Goal: Task Accomplishment & Management: Complete application form

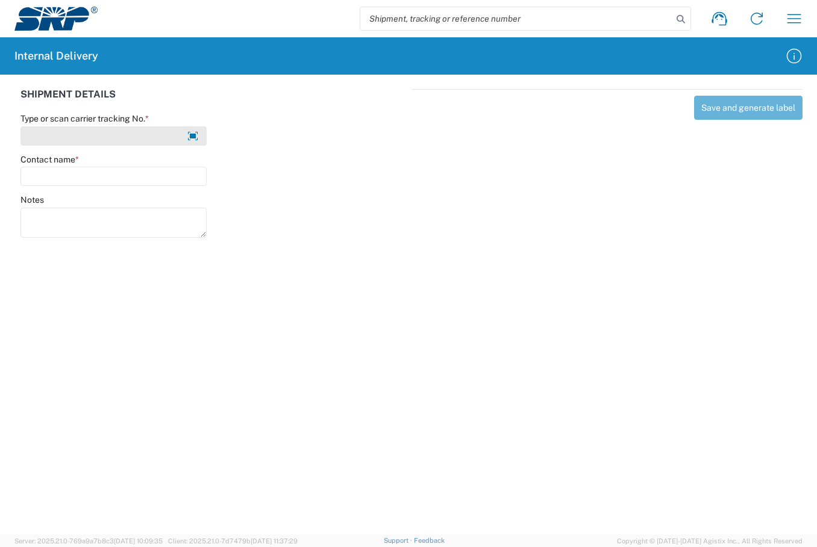
click at [126, 131] on input "Type or scan carrier tracking No. *" at bounding box center [113, 135] width 186 height 19
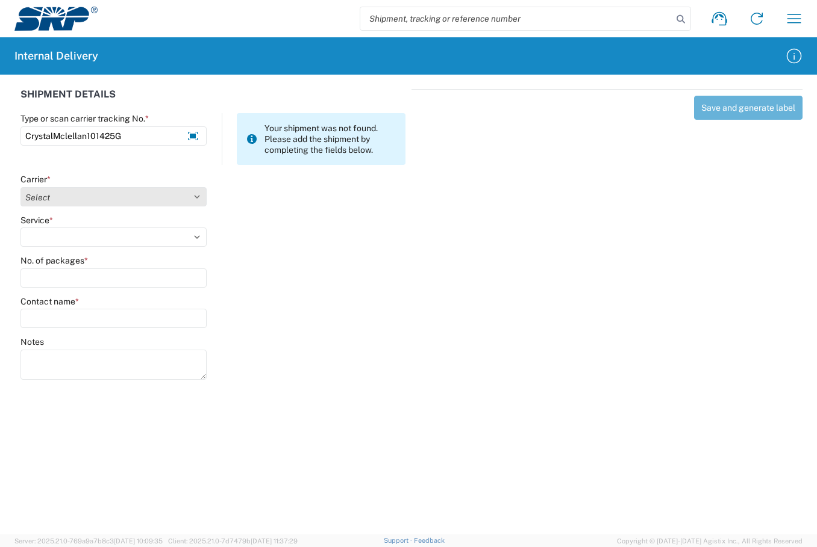
type input "CrystalMclellan101425G"
click at [191, 199] on select "Select Amazon Logistics ATI Trucking BC Dimerco Logistics Empire Southwest FedE…" at bounding box center [113, 196] width 186 height 19
select select "18713"
click at [20, 187] on select "Select Amazon Logistics ATI Trucking BC Dimerco Logistics Empire Southwest FedE…" at bounding box center [113, 196] width 186 height 19
click at [201, 240] on select "Select Ground Inter-Office" at bounding box center [113, 237] width 186 height 19
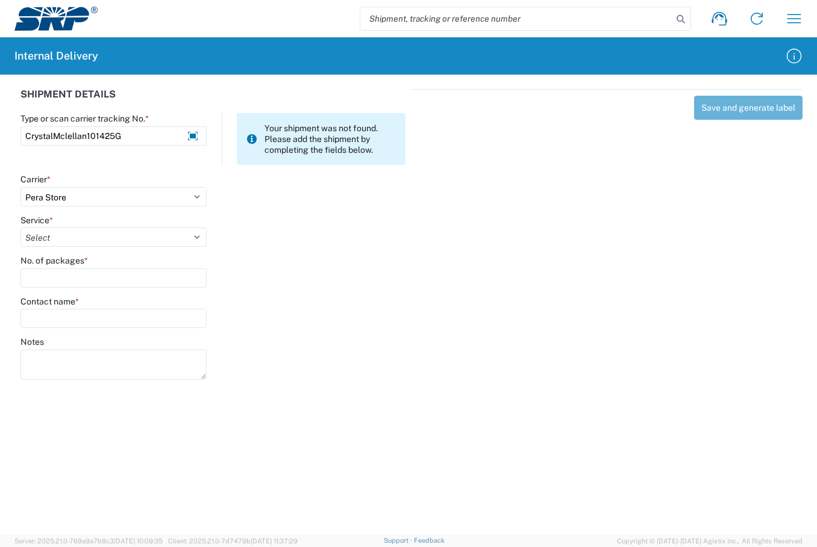
select select "35763"
click at [20, 228] on select "Select Ground Inter-Office" at bounding box center [113, 237] width 186 height 19
click at [73, 283] on input "No. of packages *" at bounding box center [113, 278] width 186 height 19
type input "1"
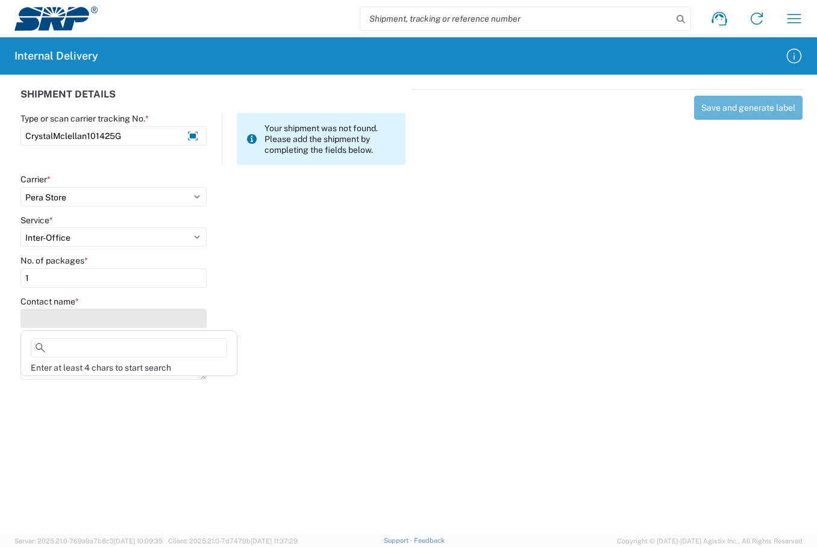
click at [81, 323] on input "Contact name *" at bounding box center [113, 318] width 186 height 19
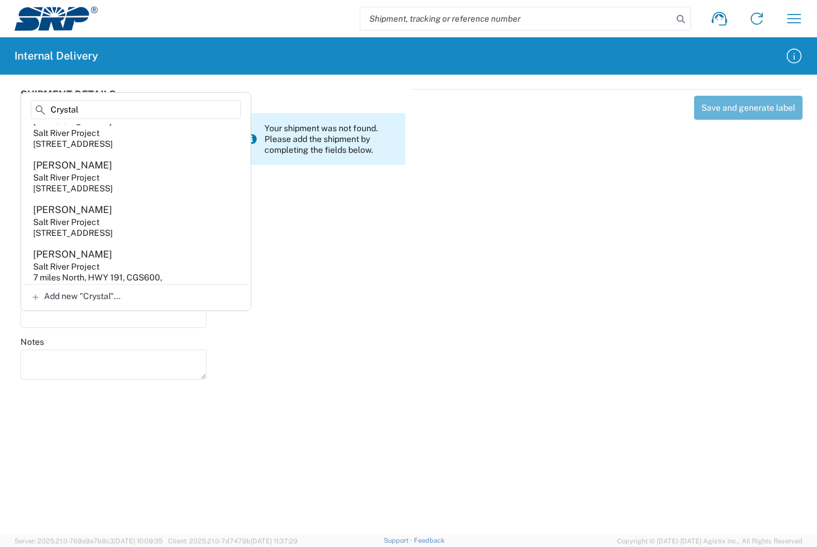
scroll to position [193, 0]
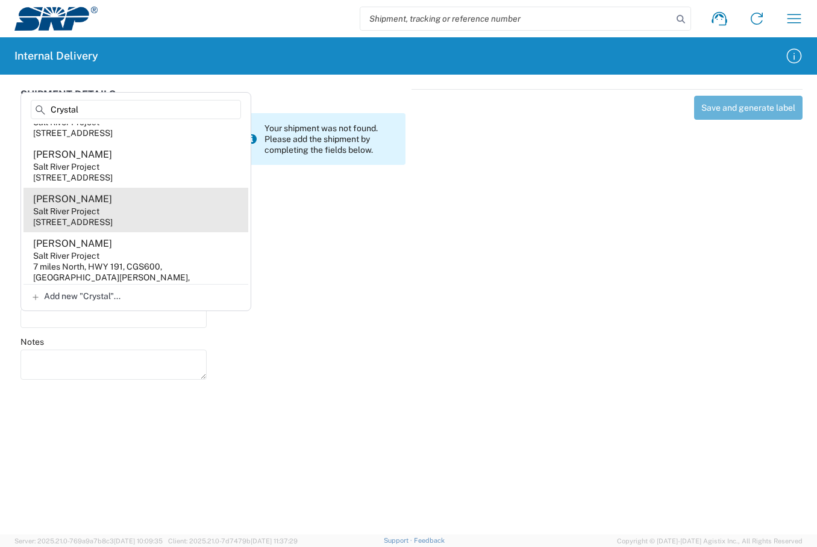
type input "Crystal"
click at [98, 217] on div "Salt River Project" at bounding box center [66, 211] width 66 height 11
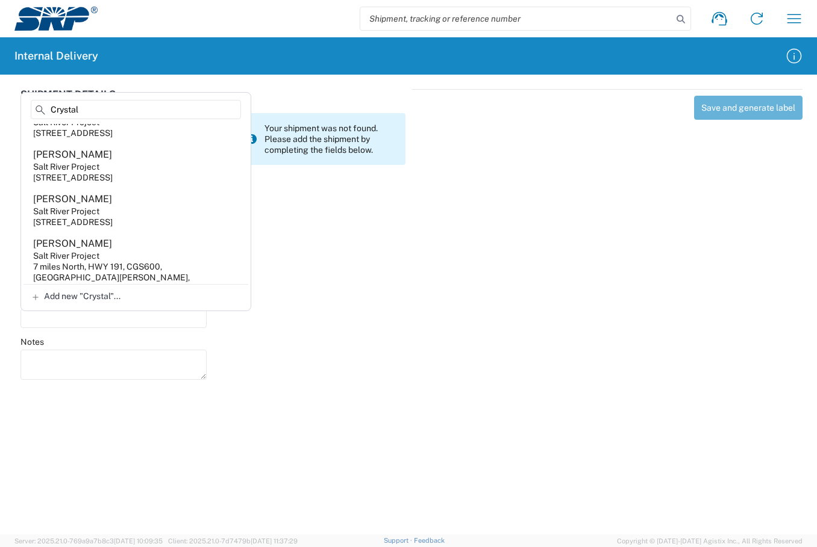
type input "Crystal McLellan"
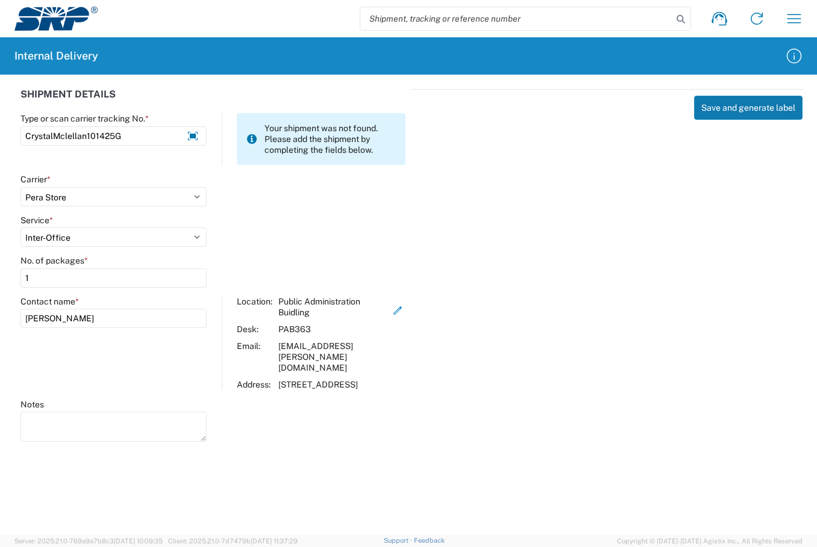
click at [714, 113] on button "Save and generate label" at bounding box center [748, 108] width 108 height 24
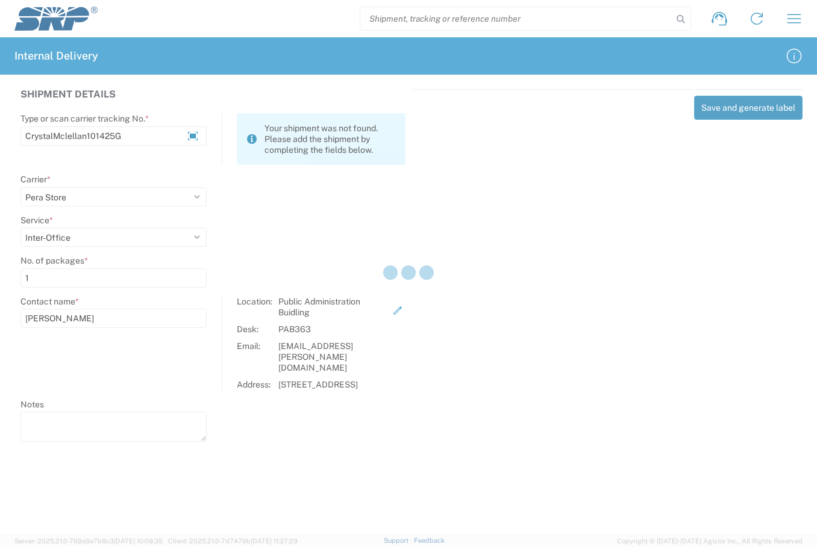
select select
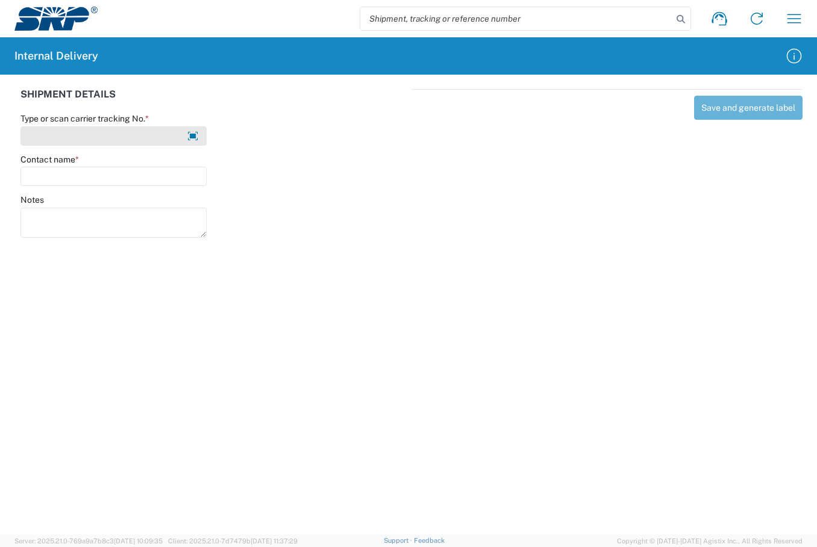
click at [86, 138] on input "Type or scan carrier tracking No. *" at bounding box center [113, 135] width 186 height 19
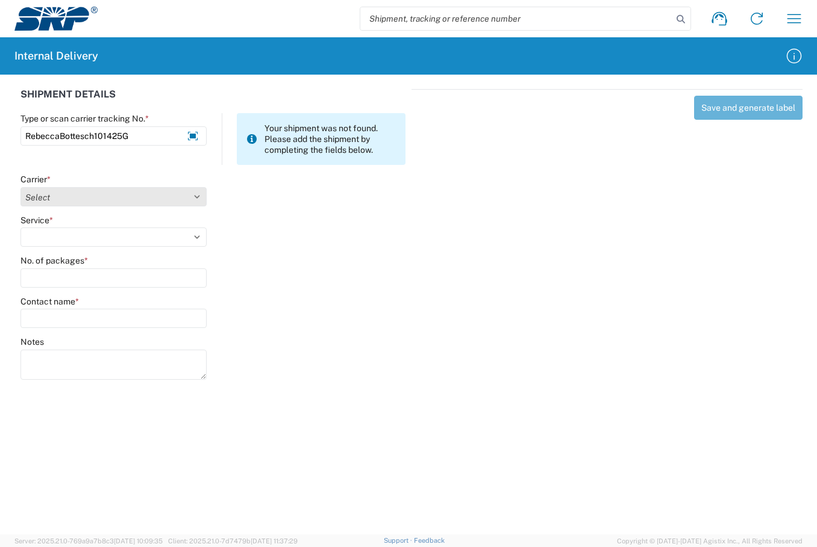
type input "RebeccaBottesch101425G"
click at [195, 195] on select "Select Amazon Logistics ATI Trucking BC Dimerco Logistics Empire Southwest FedE…" at bounding box center [113, 196] width 186 height 19
select select "18713"
click at [20, 187] on select "Select Amazon Logistics ATI Trucking BC Dimerco Logistics Empire Southwest FedE…" at bounding box center [113, 196] width 186 height 19
drag, startPoint x: 201, startPoint y: 240, endPoint x: 187, endPoint y: 246, distance: 14.8
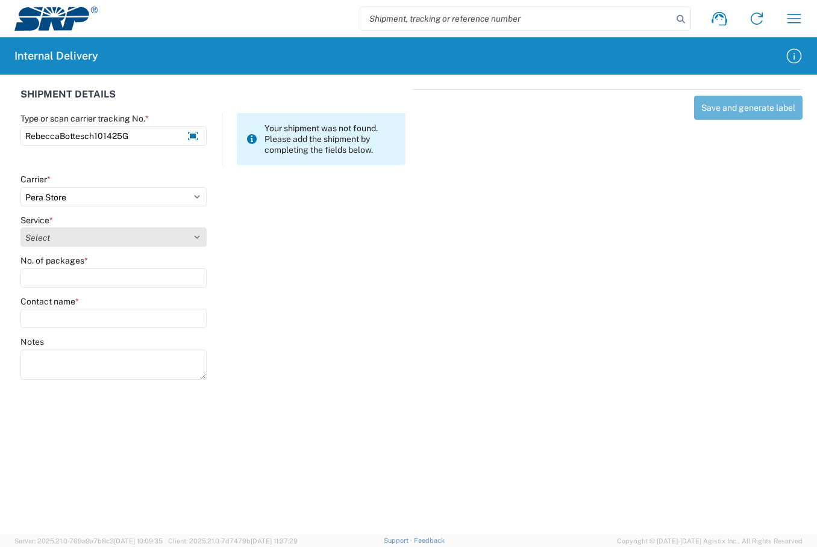
click at [201, 240] on select "Select Ground Inter-Office" at bounding box center [113, 237] width 186 height 19
select select "35763"
click at [20, 228] on select "Select Ground Inter-Office" at bounding box center [113, 237] width 186 height 19
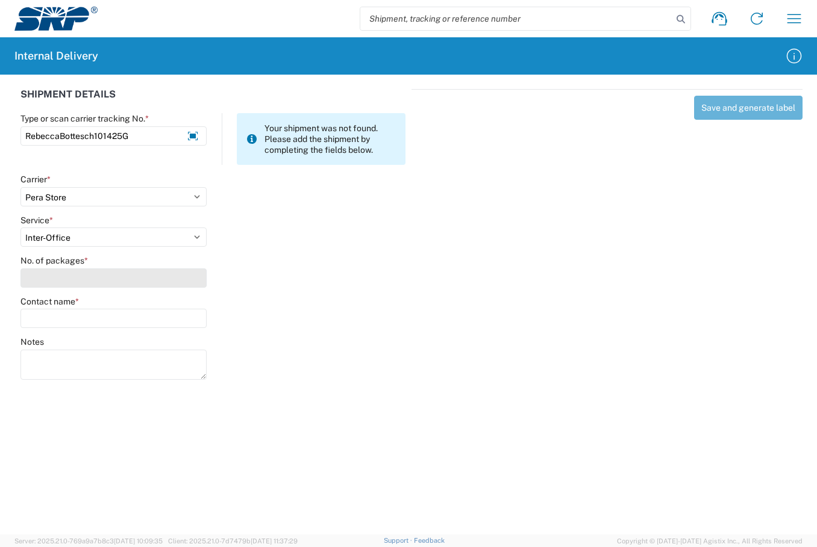
click at [146, 280] on input "No. of packages *" at bounding box center [113, 278] width 186 height 19
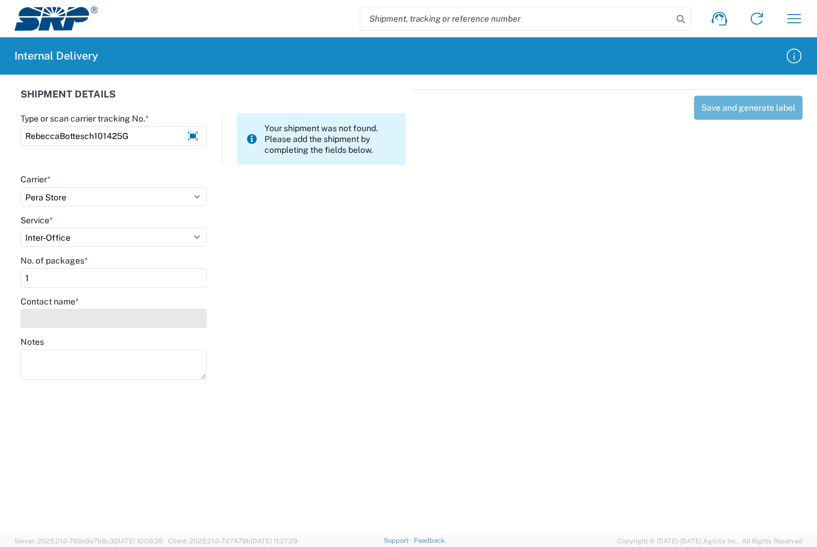
type input "1"
click at [135, 323] on input "Contact name *" at bounding box center [113, 318] width 186 height 19
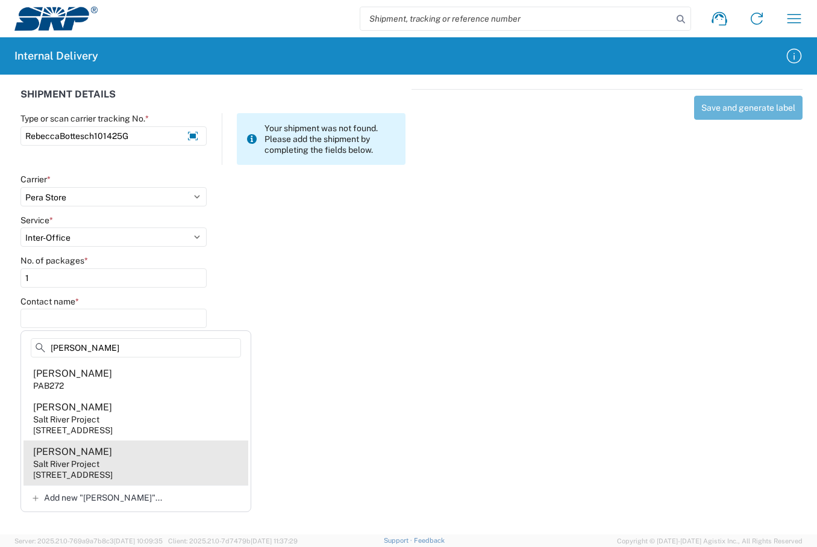
type input "Rebecca B"
click at [91, 464] on div "Salt River Project" at bounding box center [66, 464] width 66 height 11
type input "Rebecca Bottesch"
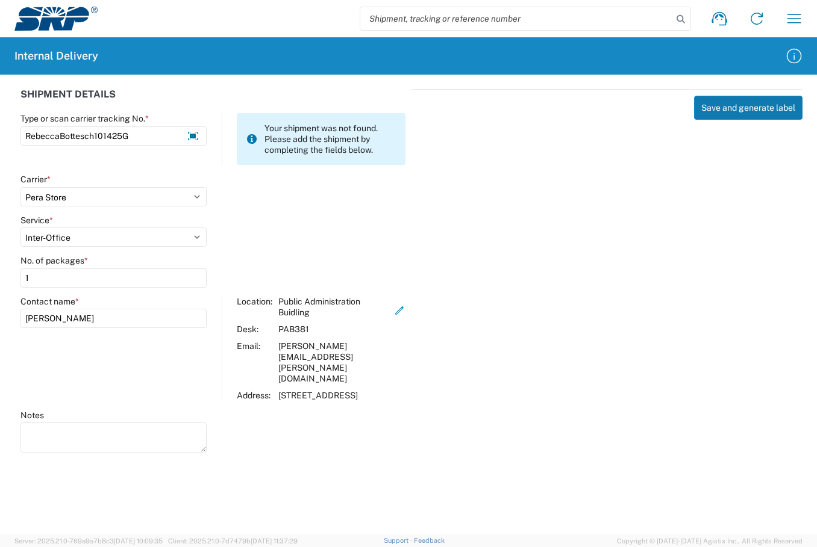
click at [765, 114] on button "Save and generate label" at bounding box center [748, 108] width 108 height 24
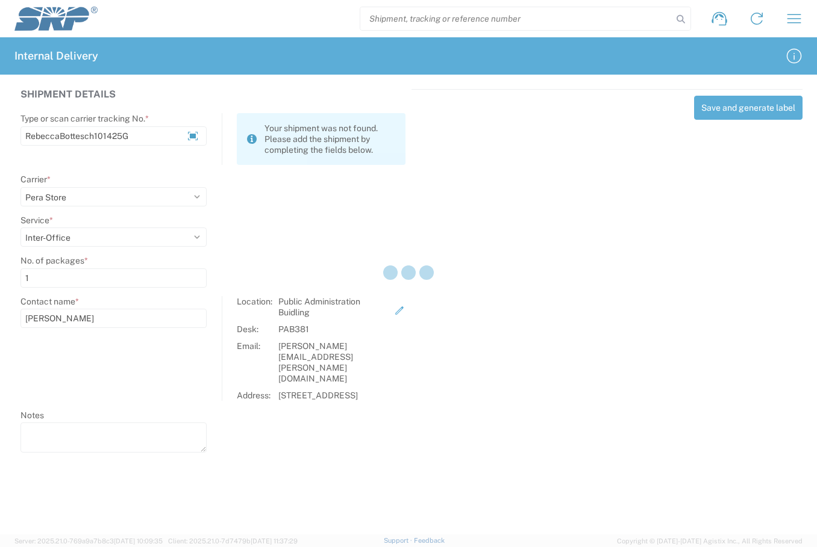
select select
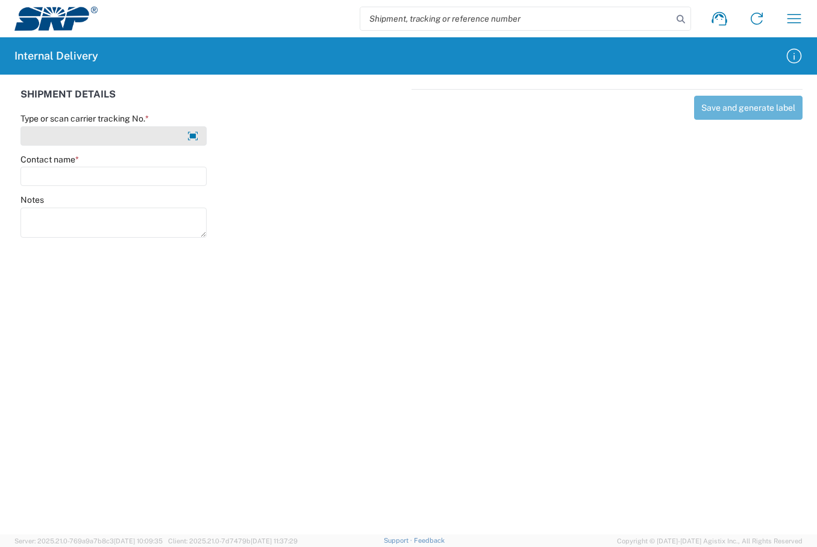
click at [109, 134] on input "Type or scan carrier tracking No. *" at bounding box center [113, 135] width 186 height 19
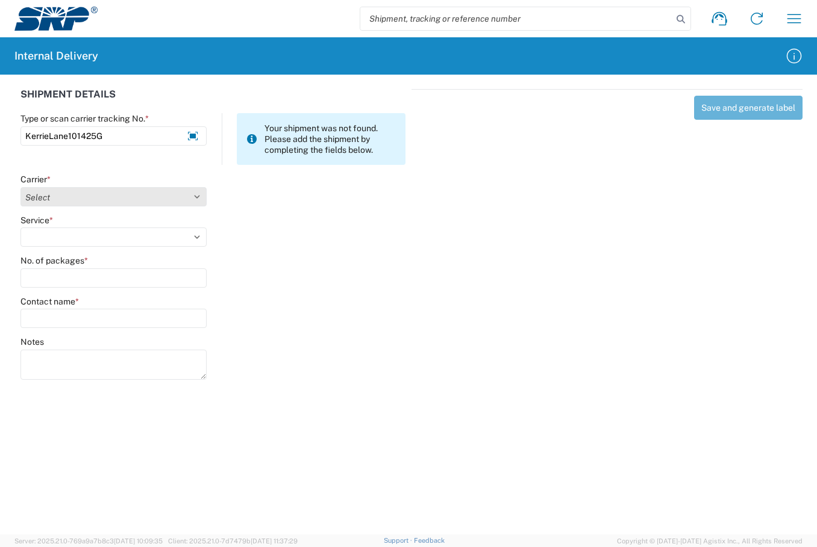
type input "KerrieLane101425G"
click at [204, 201] on select "Select Amazon Logistics ATI Trucking BC Dimerco Logistics Empire Southwest FedE…" at bounding box center [113, 196] width 186 height 19
select select "18713"
click at [20, 187] on select "Select Amazon Logistics ATI Trucking BC Dimerco Logistics Empire Southwest FedE…" at bounding box center [113, 196] width 186 height 19
click at [202, 235] on select "Select Ground Inter-Office" at bounding box center [113, 237] width 186 height 19
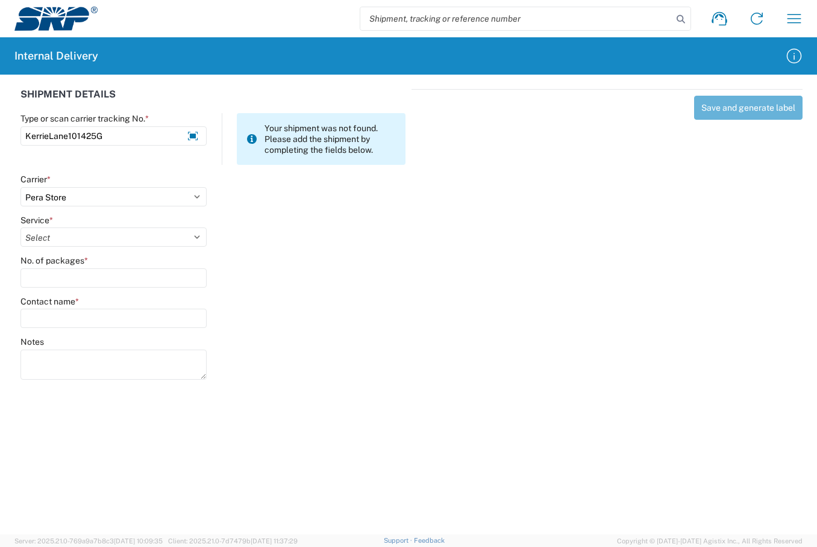
select select "35763"
click at [20, 228] on select "Select Ground Inter-Office" at bounding box center [113, 237] width 186 height 19
click at [84, 282] on input "No. of packages *" at bounding box center [113, 278] width 186 height 19
type input "1"
click at [106, 324] on input "Contact name *" at bounding box center [113, 318] width 186 height 19
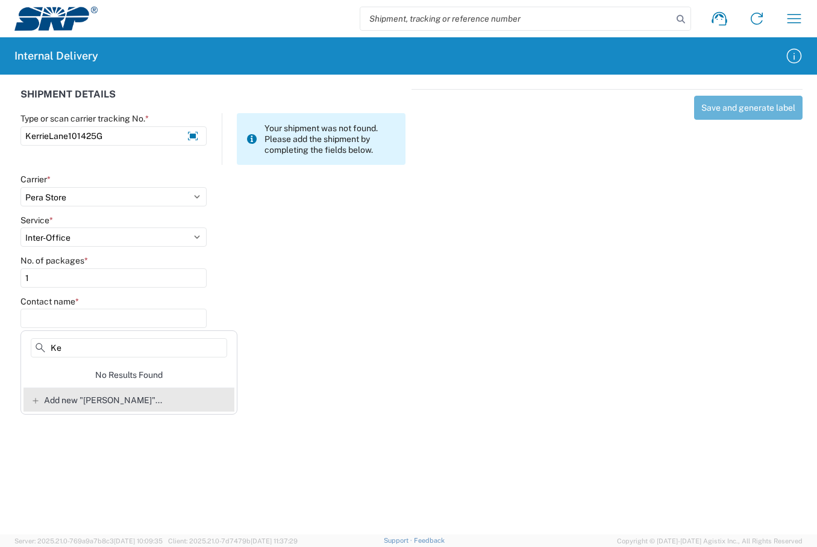
type input "K"
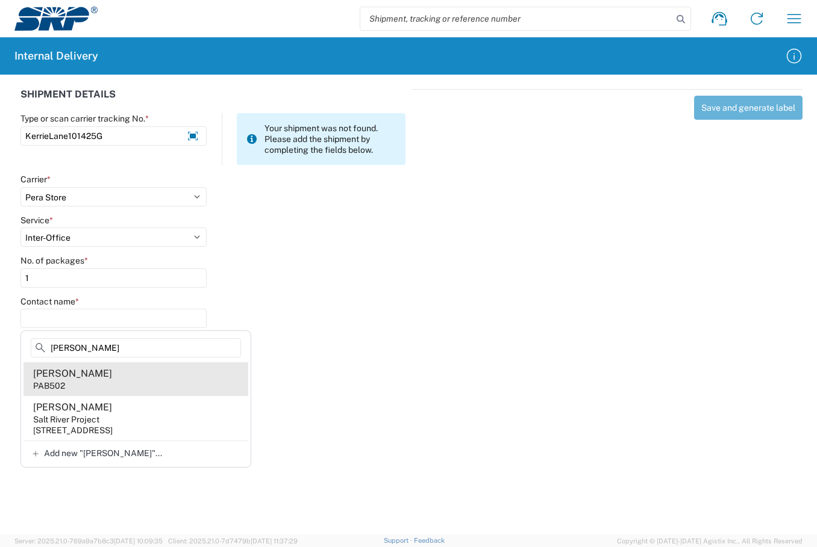
type input "Kerrie"
click at [63, 381] on div "PAB502" at bounding box center [49, 386] width 32 height 11
type input "Kerrie Lane"
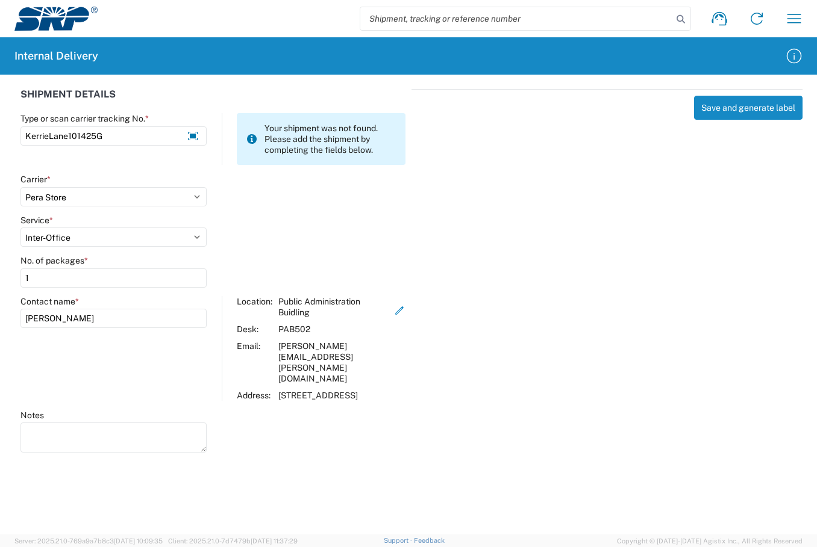
click at [295, 25] on div "Shipment request Shipment tracking Internal delivery Transit update My profile" at bounding box center [455, 18] width 715 height 29
click at [745, 115] on button "Save and generate label" at bounding box center [748, 108] width 108 height 24
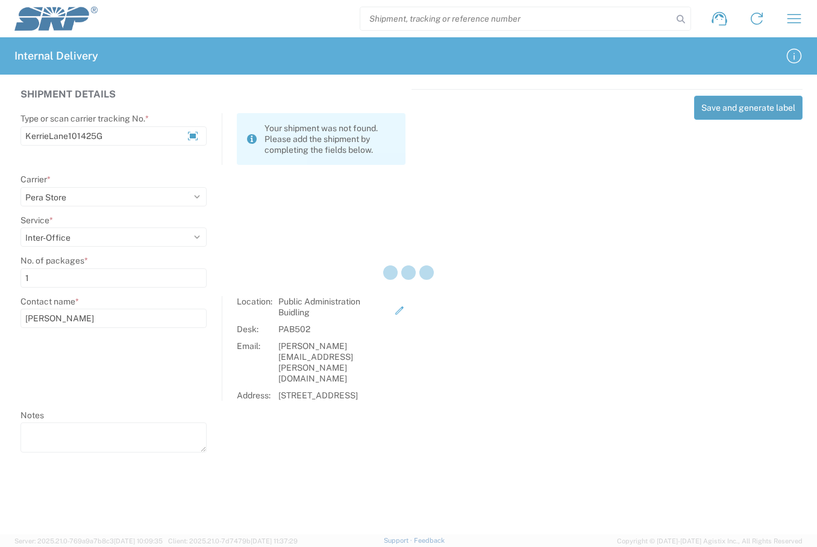
select select
